Goal: Communication & Community: Answer question/provide support

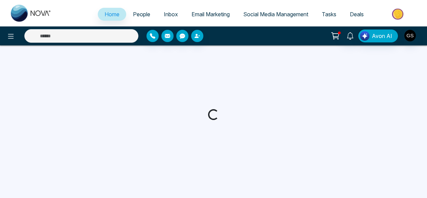
select select "*"
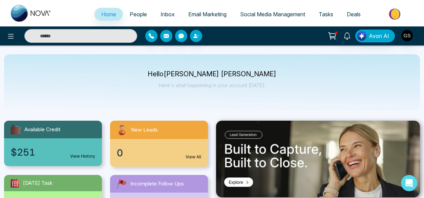
click at [166, 15] on span "Inbox" at bounding box center [167, 14] width 14 height 7
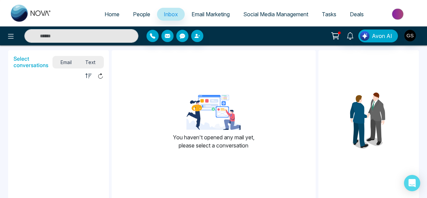
click at [398, 13] on img at bounding box center [398, 13] width 49 height 15
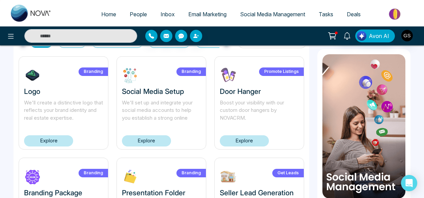
scroll to position [42, 0]
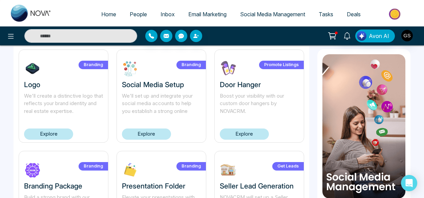
click at [249, 133] on link "Explore" at bounding box center [244, 133] width 49 height 11
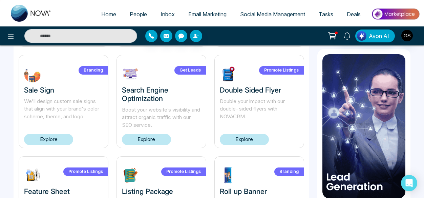
scroll to position [242, 0]
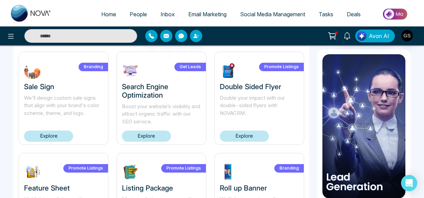
click at [251, 136] on link "Explore" at bounding box center [244, 135] width 49 height 11
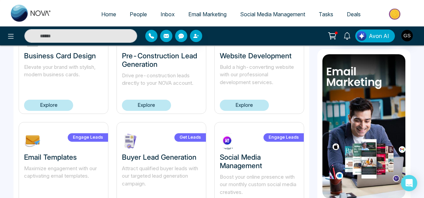
scroll to position [499, 0]
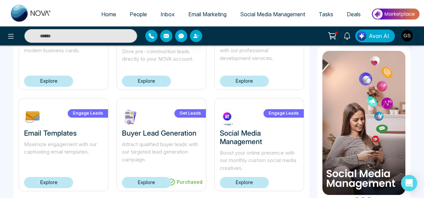
click at [55, 183] on link "Explore" at bounding box center [48, 182] width 49 height 11
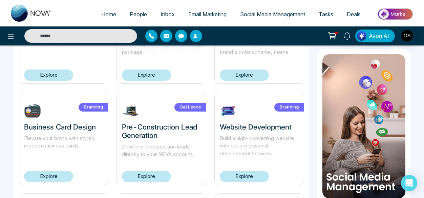
scroll to position [407, 0]
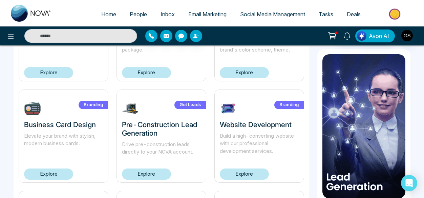
click at [155, 174] on link "Explore" at bounding box center [146, 173] width 49 height 11
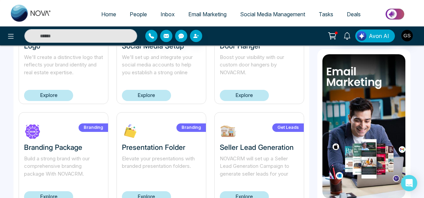
scroll to position [83, 0]
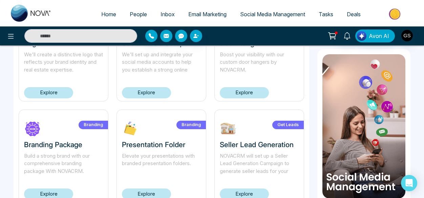
click at [246, 93] on link "Explore" at bounding box center [244, 92] width 49 height 11
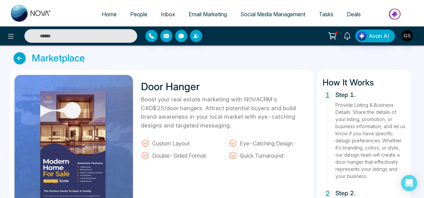
click at [200, 15] on span "Email Marketing" at bounding box center [208, 14] width 38 height 7
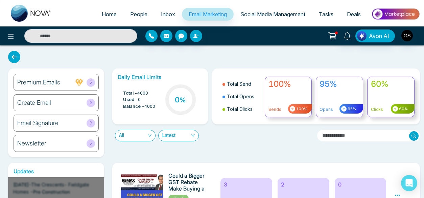
click at [328, 14] on span "Tasks" at bounding box center [326, 14] width 15 height 7
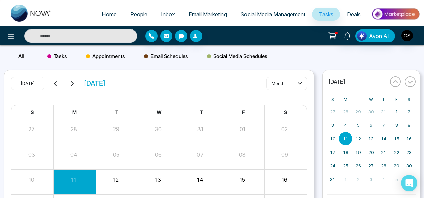
click at [328, 14] on span "Tasks" at bounding box center [326, 14] width 15 height 7
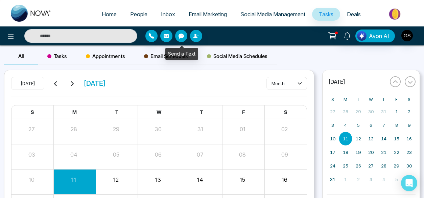
click at [179, 36] on icon "button" at bounding box center [181, 35] width 5 height 5
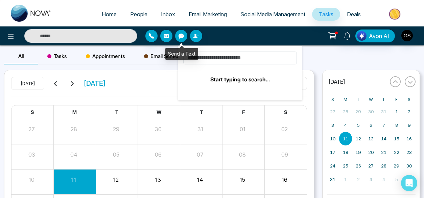
click at [179, 36] on icon "button" at bounding box center [181, 35] width 5 height 5
click at [260, 60] on input at bounding box center [240, 57] width 114 height 13
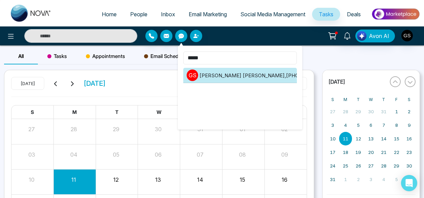
type input "*****"
click at [231, 74] on li "g s [PERSON_NAME] , [PHONE_NUMBER]" at bounding box center [240, 75] width 114 height 15
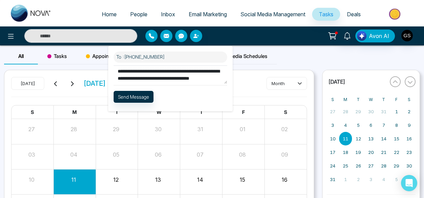
scroll to position [12, 0]
type textarea "**********"
click at [142, 94] on button "Send Message" at bounding box center [134, 97] width 40 height 12
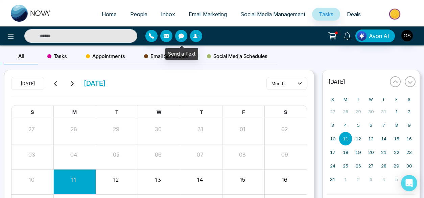
click at [180, 37] on icon "button" at bounding box center [181, 35] width 5 height 5
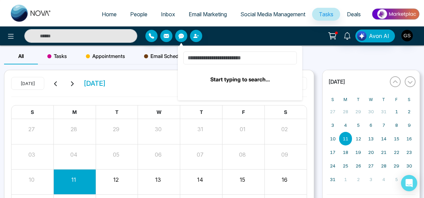
click at [214, 61] on input at bounding box center [240, 57] width 114 height 13
click at [230, 78] on b "Start typing to search..." at bounding box center [240, 79] width 60 height 7
click at [263, 58] on input at bounding box center [240, 57] width 114 height 13
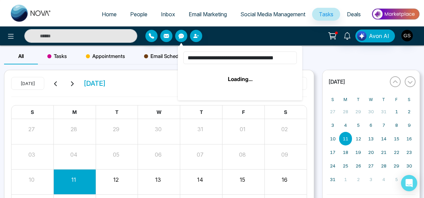
scroll to position [0, 0]
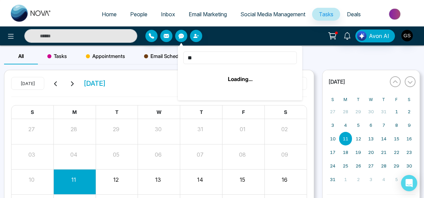
type input "*"
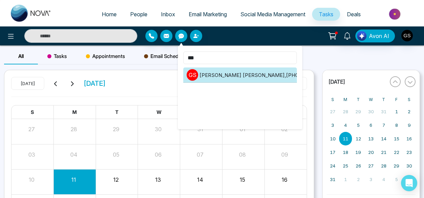
type input "***"
click at [258, 70] on li "g s [PERSON_NAME] , [PHONE_NUMBER]" at bounding box center [240, 74] width 114 height 15
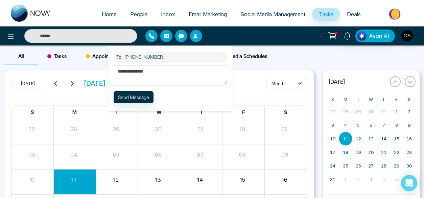
click at [159, 78] on textarea at bounding box center [171, 74] width 114 height 19
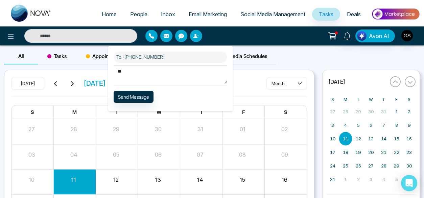
type textarea "*"
click at [119, 71] on textarea "**********" at bounding box center [171, 74] width 114 height 19
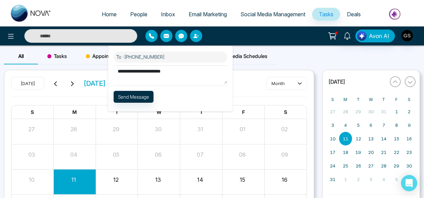
click at [137, 72] on textarea "**********" at bounding box center [171, 74] width 114 height 19
click at [133, 71] on textarea "**********" at bounding box center [171, 74] width 114 height 19
click at [131, 71] on textarea "**********" at bounding box center [171, 74] width 114 height 19
click at [203, 69] on textarea "**********" at bounding box center [171, 74] width 114 height 19
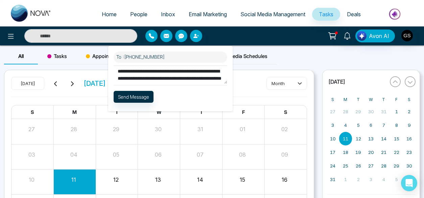
click at [135, 74] on textarea "**********" at bounding box center [171, 74] width 114 height 19
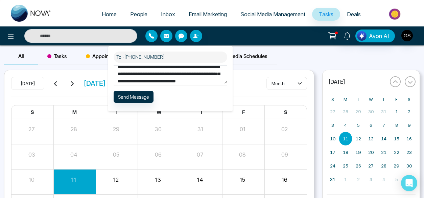
scroll to position [14, 0]
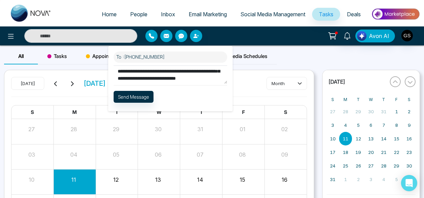
click at [179, 78] on textarea "**********" at bounding box center [171, 74] width 114 height 19
type textarea "**********"
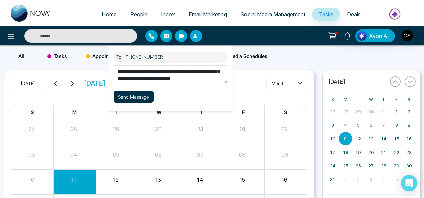
click at [141, 94] on button "Send Message" at bounding box center [134, 97] width 40 height 12
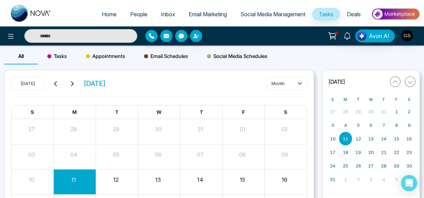
click at [336, 35] on icon at bounding box center [332, 35] width 9 height 9
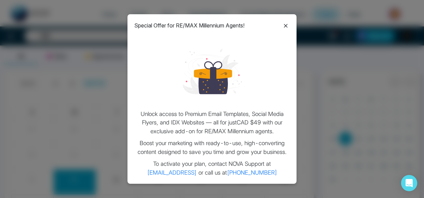
click at [286, 25] on icon at bounding box center [286, 26] width 4 height 4
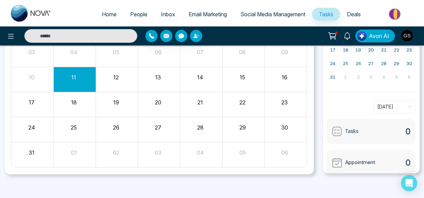
scroll to position [0, 0]
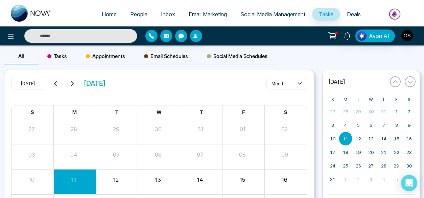
click at [356, 14] on span "Deals" at bounding box center [354, 14] width 14 height 7
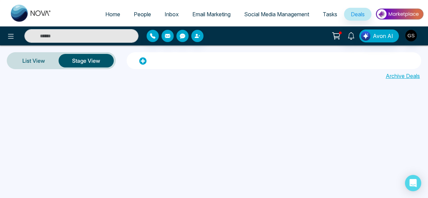
click at [88, 62] on button "Stage View" at bounding box center [86, 61] width 55 height 14
click at [33, 59] on link "List View" at bounding box center [34, 60] width 50 height 16
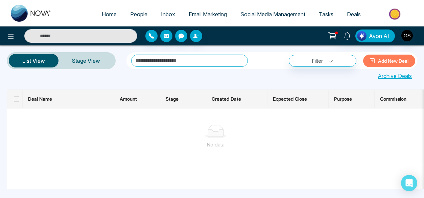
drag, startPoint x: 423, startPoint y: 79, endPoint x: 417, endPoint y: 87, distance: 9.7
click at [417, 87] on div "**********" at bounding box center [212, 126] width 424 height 163
click at [332, 130] on div at bounding box center [216, 131] width 407 height 14
click at [327, 11] on span "Tasks" at bounding box center [326, 14] width 15 height 7
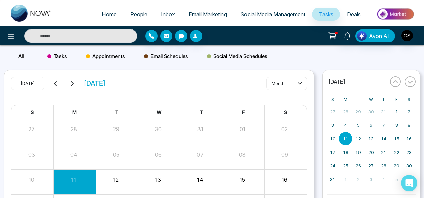
click at [60, 56] on span "Tasks" at bounding box center [57, 56] width 20 height 8
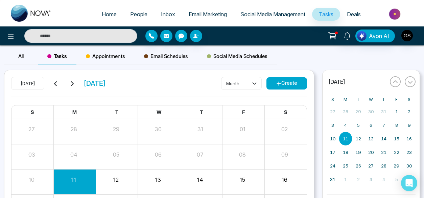
click at [241, 56] on span "Social Media Schedules" at bounding box center [237, 56] width 61 height 8
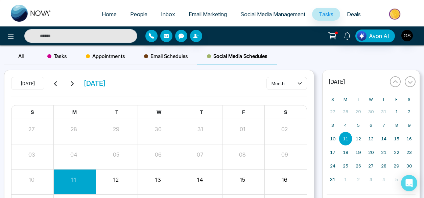
click at [165, 54] on span "Email Schedules" at bounding box center [166, 56] width 44 height 8
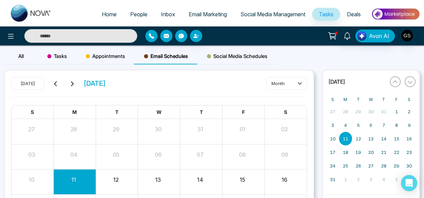
click at [109, 55] on span "Appointments" at bounding box center [105, 56] width 39 height 8
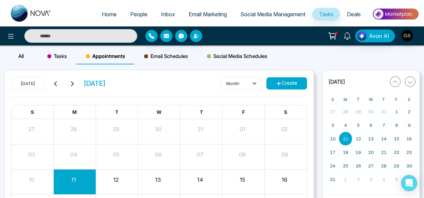
click at [59, 57] on span "Tasks" at bounding box center [57, 56] width 20 height 8
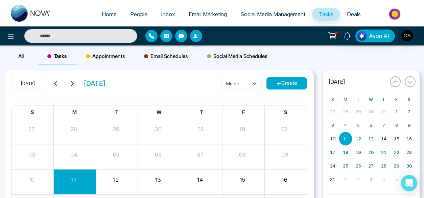
click at [21, 58] on span "All" at bounding box center [20, 56] width 5 height 6
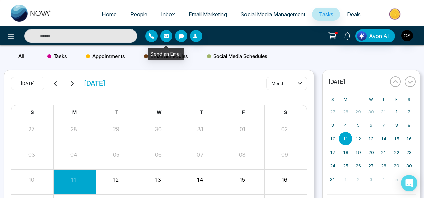
click at [167, 36] on icon "button" at bounding box center [166, 35] width 5 height 5
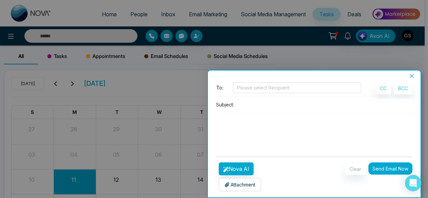
click at [410, 75] on icon "close" at bounding box center [411, 76] width 4 height 4
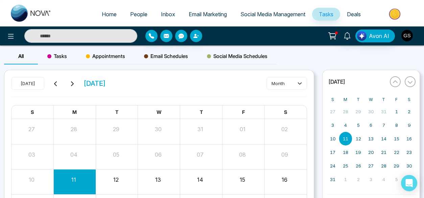
click at [405, 35] on img "button" at bounding box center [408, 36] width 12 height 12
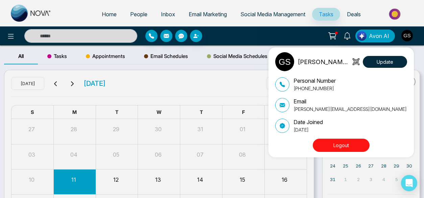
click at [318, 27] on div "[PERSON_NAME] [PERSON_NAME] Update Personal Number [PHONE_NUMBER] Email [PERSON…" at bounding box center [212, 99] width 424 height 198
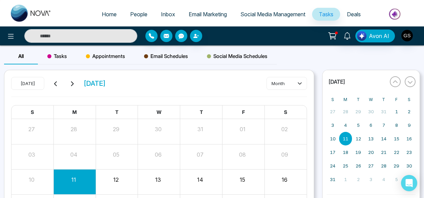
click at [400, 13] on img at bounding box center [395, 13] width 49 height 15
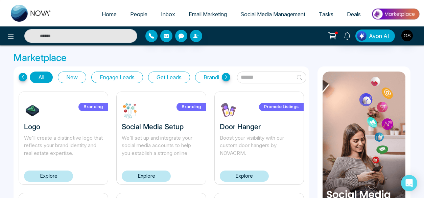
click at [227, 76] on icon at bounding box center [226, 77] width 8 height 8
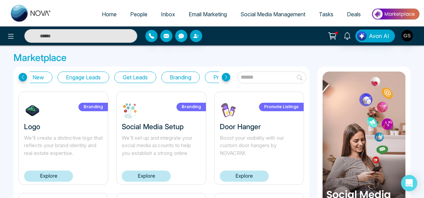
scroll to position [0, 34]
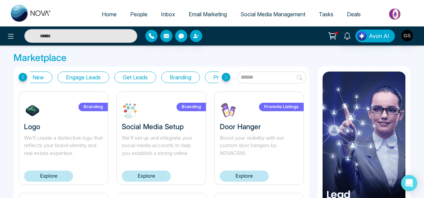
click at [227, 76] on icon at bounding box center [226, 77] width 8 height 8
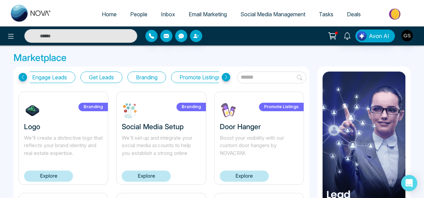
scroll to position [0, 68]
click at [227, 76] on icon at bounding box center [226, 77] width 8 height 8
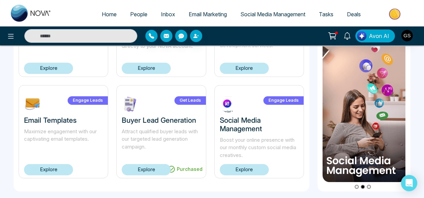
scroll to position [0, 0]
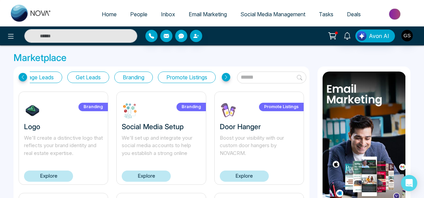
click at [93, 106] on label "Branding" at bounding box center [92, 107] width 29 height 8
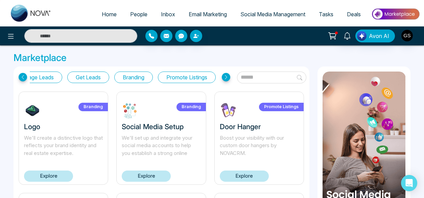
click at [50, 179] on link "Explore" at bounding box center [48, 175] width 49 height 11
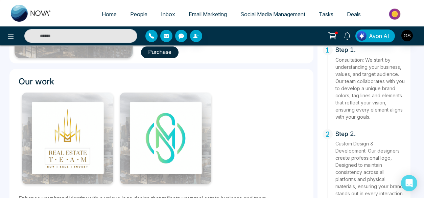
scroll to position [198, 0]
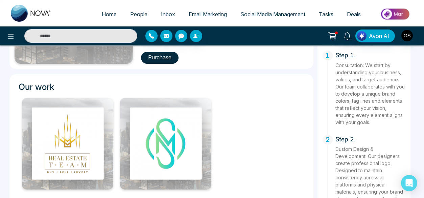
click at [73, 140] on img at bounding box center [67, 143] width 91 height 91
click at [73, 161] on img at bounding box center [67, 143] width 91 height 91
